Goal: Task Accomplishment & Management: Manage account settings

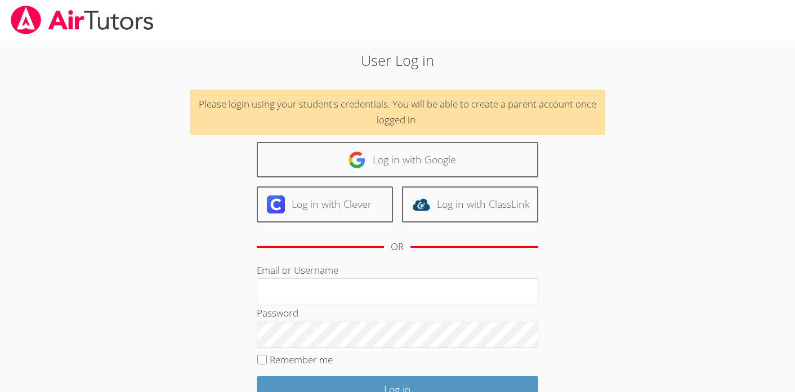
type input "[EMAIL_ADDRESS][DOMAIN_NAME]"
click at [251, 359] on div "User Log in Please login using your student's credentials. You will be able to …" at bounding box center [397, 263] width 429 height 426
click at [265, 359] on input "Remember me" at bounding box center [262, 360] width 10 height 10
checkbox input "true"
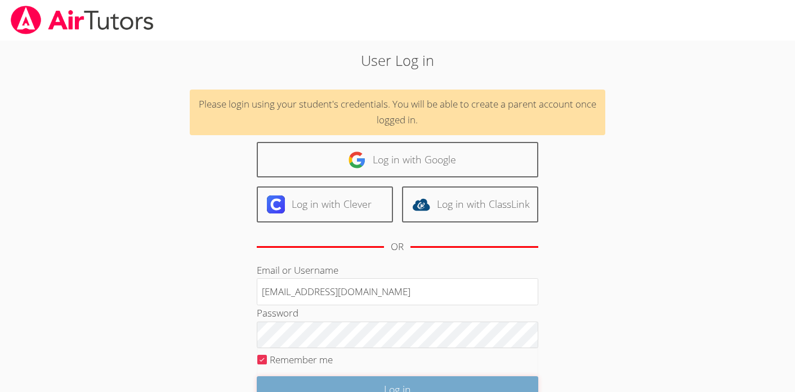
click at [350, 383] on input "Log in" at bounding box center [398, 389] width 282 height 26
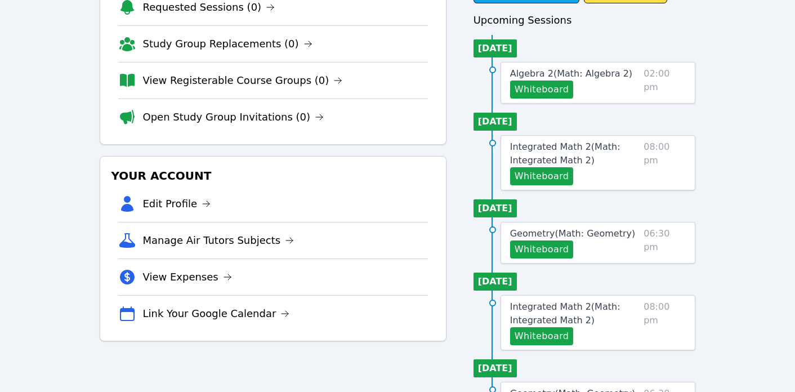
scroll to position [101, 0]
